Goal: Transaction & Acquisition: Purchase product/service

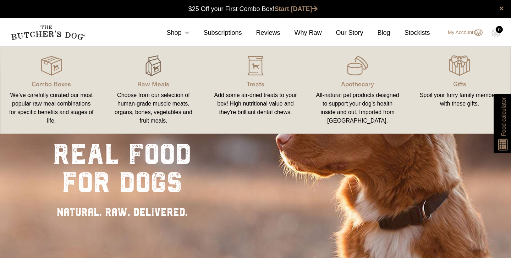
click at [151, 70] on img at bounding box center [153, 65] width 21 height 21
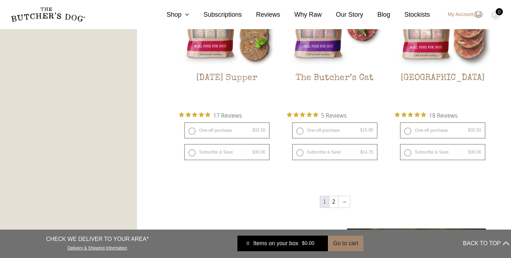
scroll to position [877, 0]
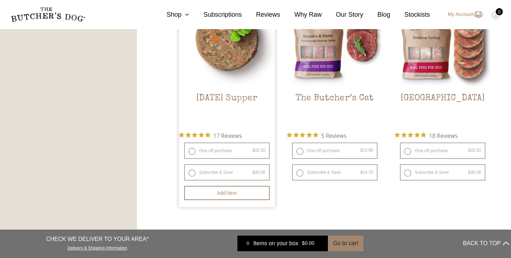
click at [189, 149] on label "One-off purchase $ 32.50 — or subscribe and save 7.5%" at bounding box center [226, 150] width 85 height 16
radio input "true"
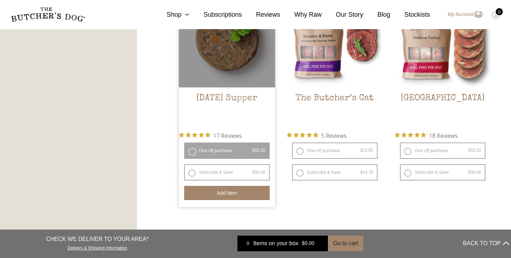
click at [215, 196] on button "Add item" at bounding box center [226, 193] width 85 height 14
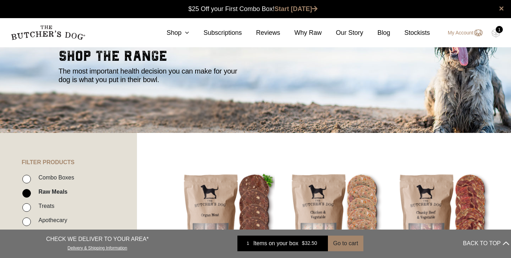
scroll to position [0, 0]
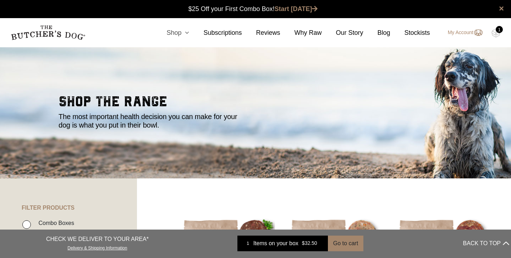
click at [177, 34] on link "Shop" at bounding box center [170, 33] width 37 height 10
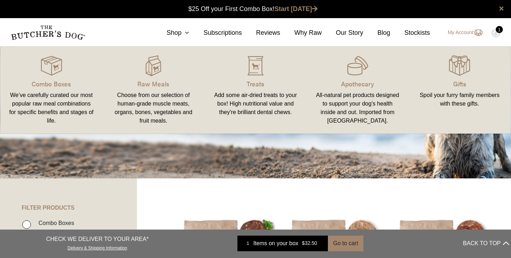
click at [255, 77] on link "Treats Add some air-dried treats to your box! High nutritional value and they'r…" at bounding box center [255, 90] width 102 height 73
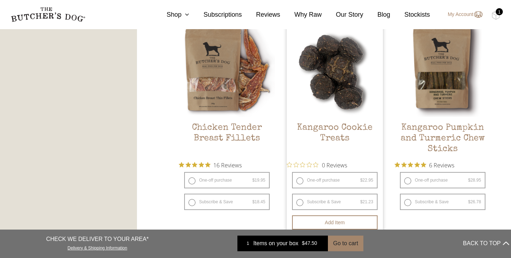
scroll to position [414, 0]
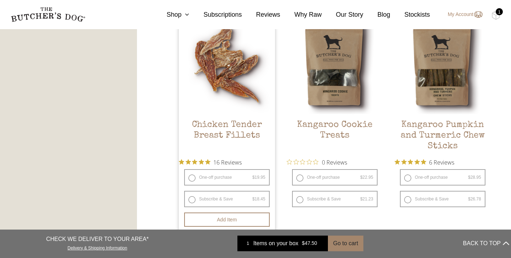
click at [195, 176] on label "One-off purchase $ 19.95 — or subscribe and save 7.5%" at bounding box center [226, 177] width 85 height 16
radio input "true"
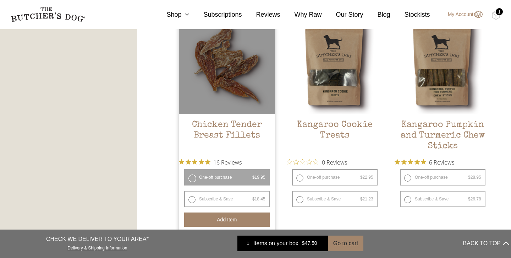
click at [222, 220] on button "Add item" at bounding box center [226, 219] width 85 height 14
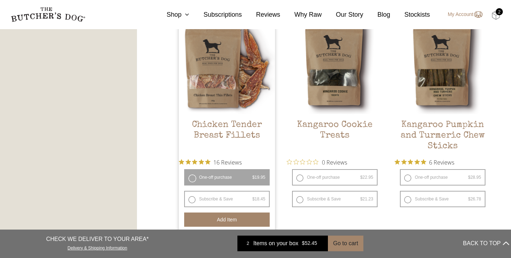
click at [498, 16] on img at bounding box center [495, 15] width 9 height 9
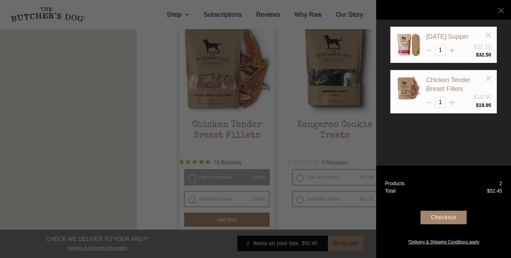
click at [439, 213] on div "Checkout" at bounding box center [443, 216] width 46 height 13
